Goal: Information Seeking & Learning: Check status

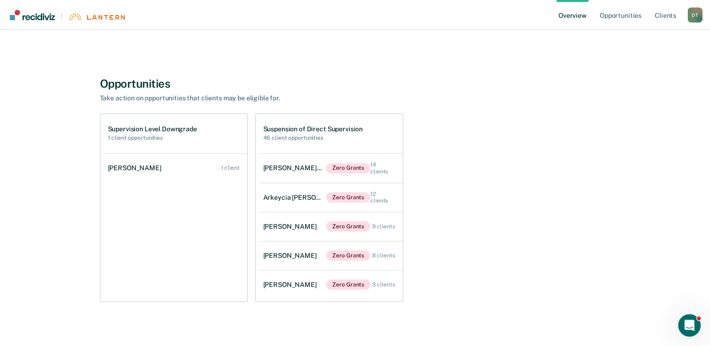
scroll to position [119, 0]
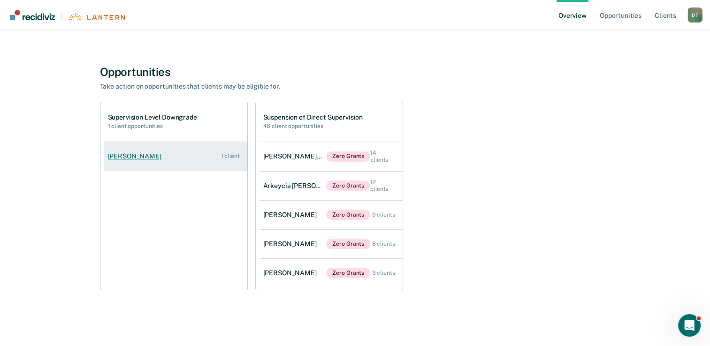
click at [230, 161] on link "[PERSON_NAME] 1 client" at bounding box center [175, 156] width 143 height 27
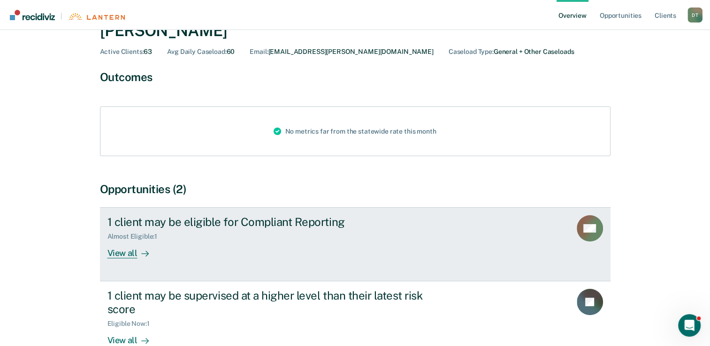
scroll to position [94, 0]
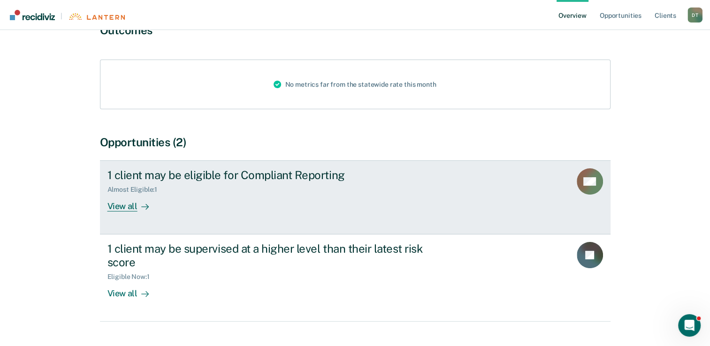
click at [122, 206] on div "View all" at bounding box center [133, 203] width 53 height 18
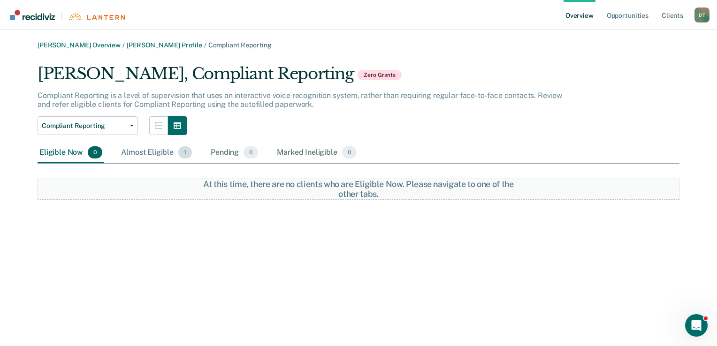
click at [158, 154] on div "Almost Eligible 1" at bounding box center [156, 153] width 75 height 21
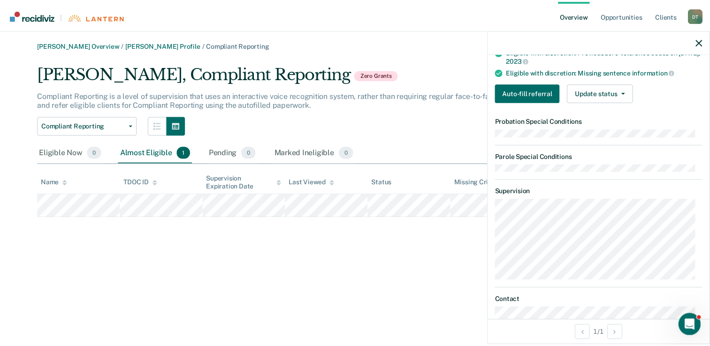
scroll to position [235, 0]
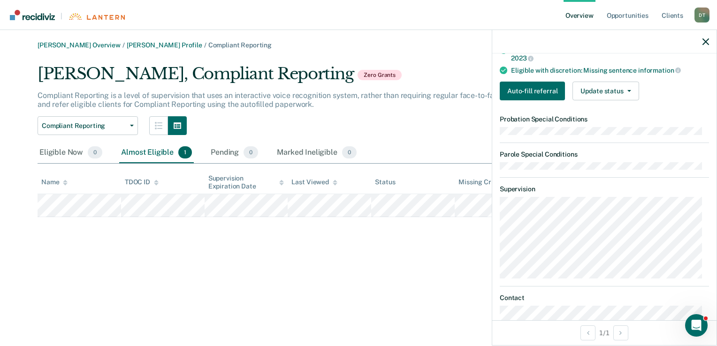
click at [360, 274] on div "[PERSON_NAME] Overview / [PERSON_NAME] Profile / Compliant Reporting [PERSON_NA…" at bounding box center [358, 178] width 694 height 275
click at [705, 41] on icon "button" at bounding box center [705, 41] width 7 height 7
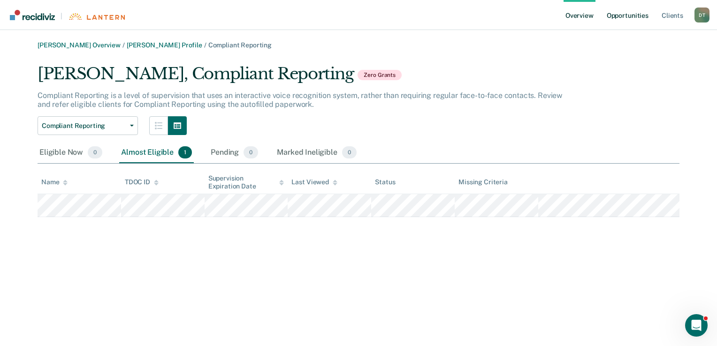
click at [618, 20] on link "Opportunities" at bounding box center [628, 15] width 46 height 30
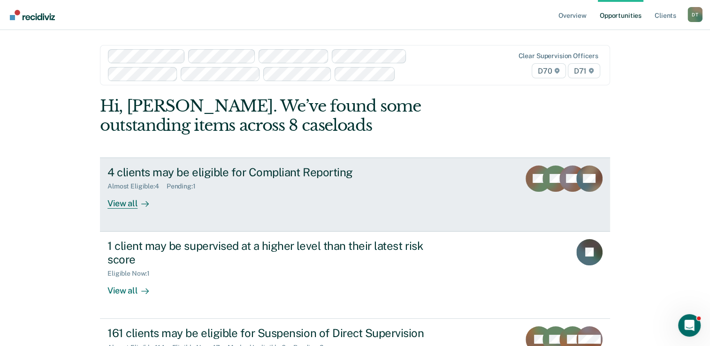
click at [130, 204] on div "View all" at bounding box center [133, 200] width 53 height 18
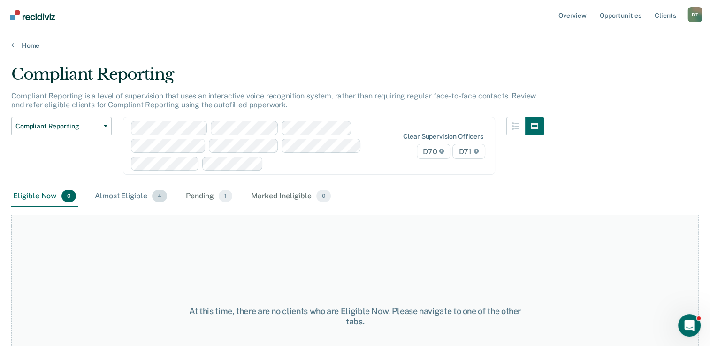
click at [127, 198] on div "Almost Eligible 4" at bounding box center [131, 196] width 76 height 21
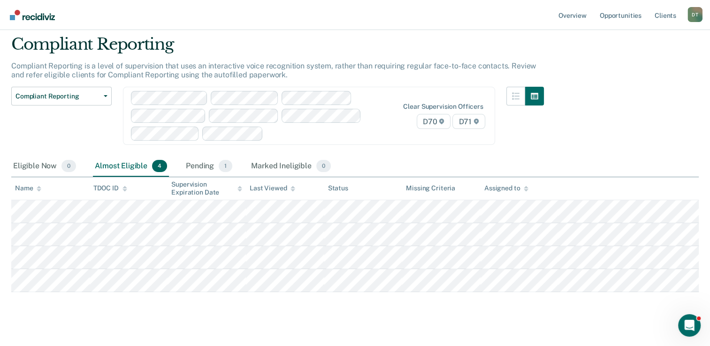
scroll to position [61, 0]
